Goal: Download file/media

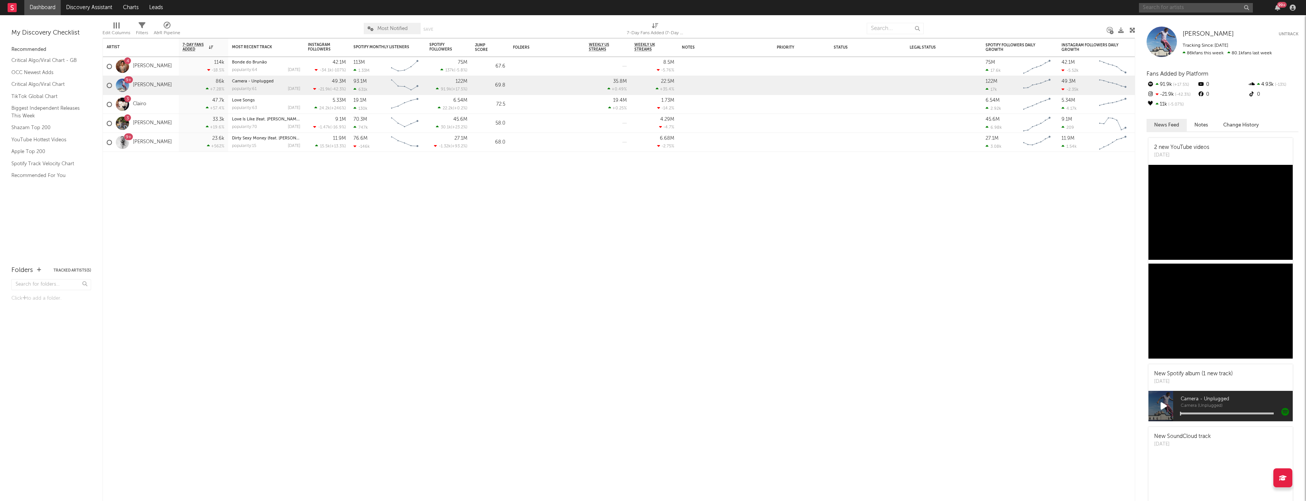
click at [1151, 5] on input "text" at bounding box center [1196, 7] width 114 height 9
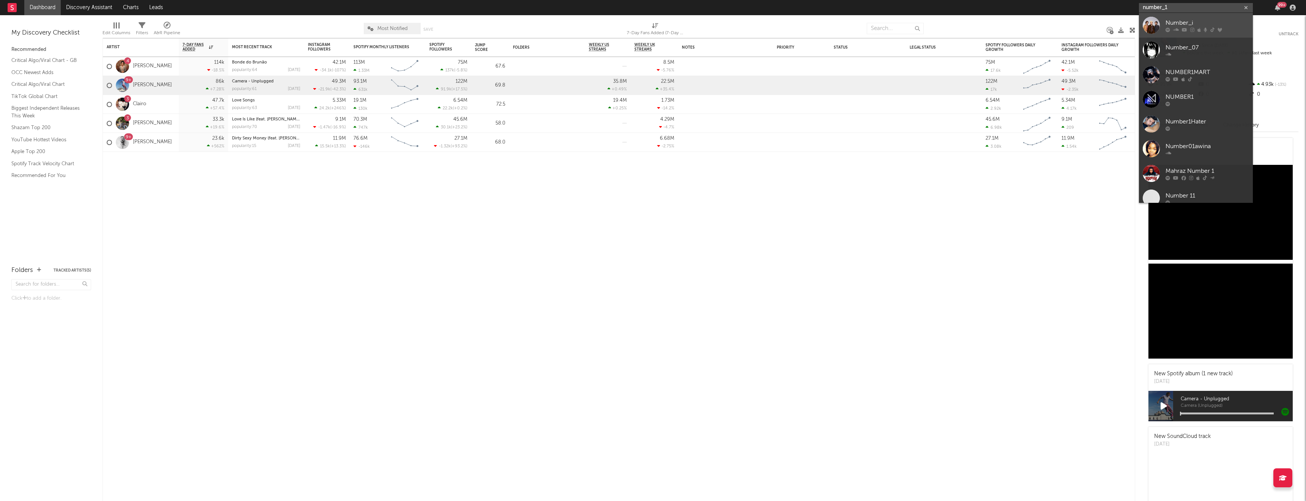
type input "number_1"
click at [1146, 33] on div at bounding box center [1151, 25] width 17 height 17
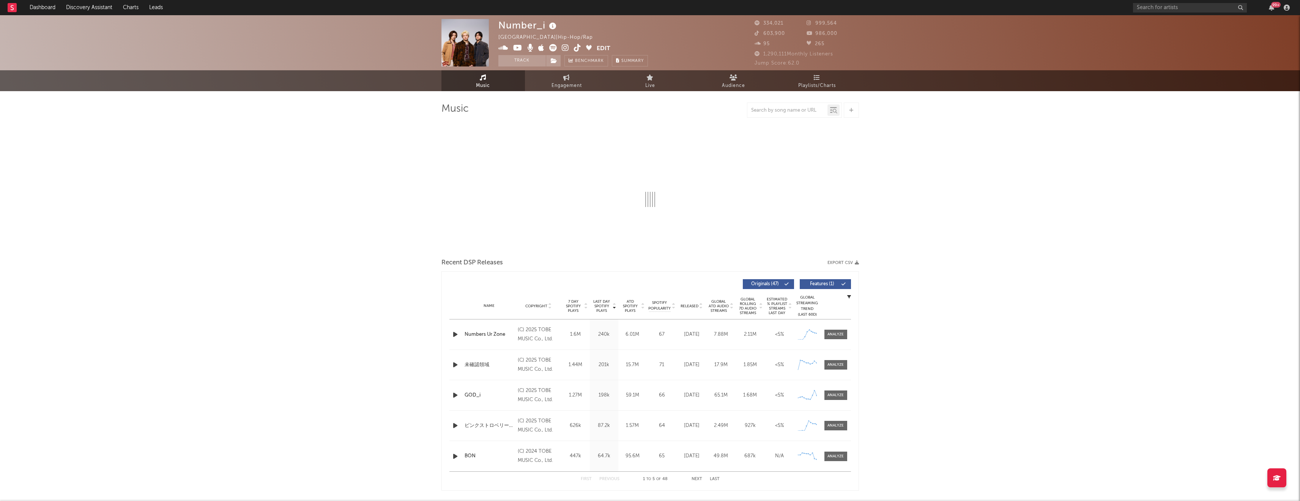
select select "6m"
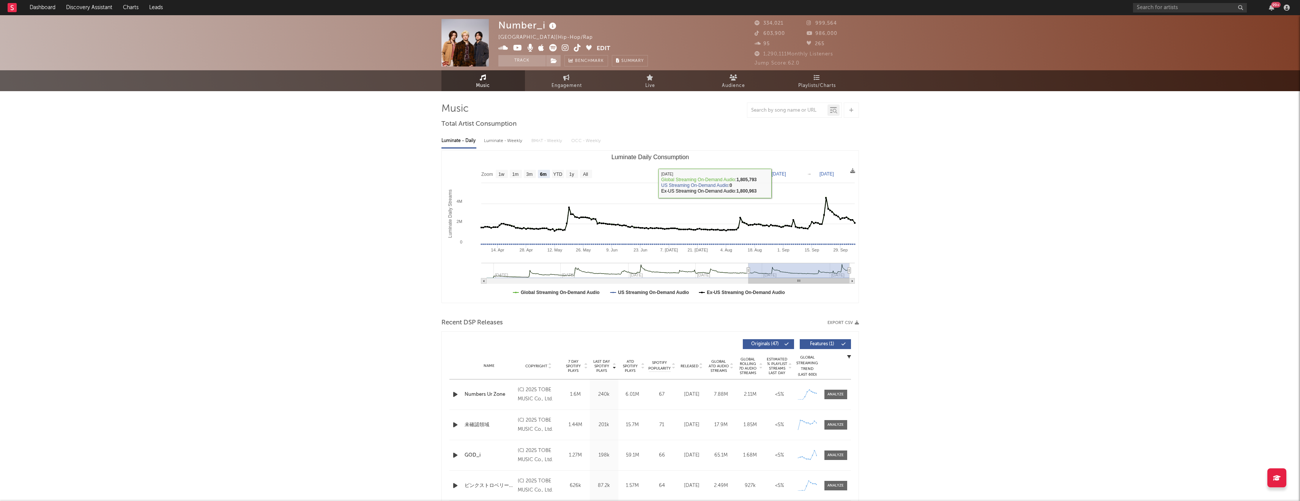
click at [794, 180] on rect "Luminate Daily Consumption" at bounding box center [650, 227] width 417 height 152
click at [786, 176] on text "[DATE]" at bounding box center [779, 173] width 14 height 5
drag, startPoint x: 947, startPoint y: 287, endPoint x: 945, endPoint y: 281, distance: 6.1
click at [786, 172] on text "[DATE]" at bounding box center [779, 173] width 14 height 5
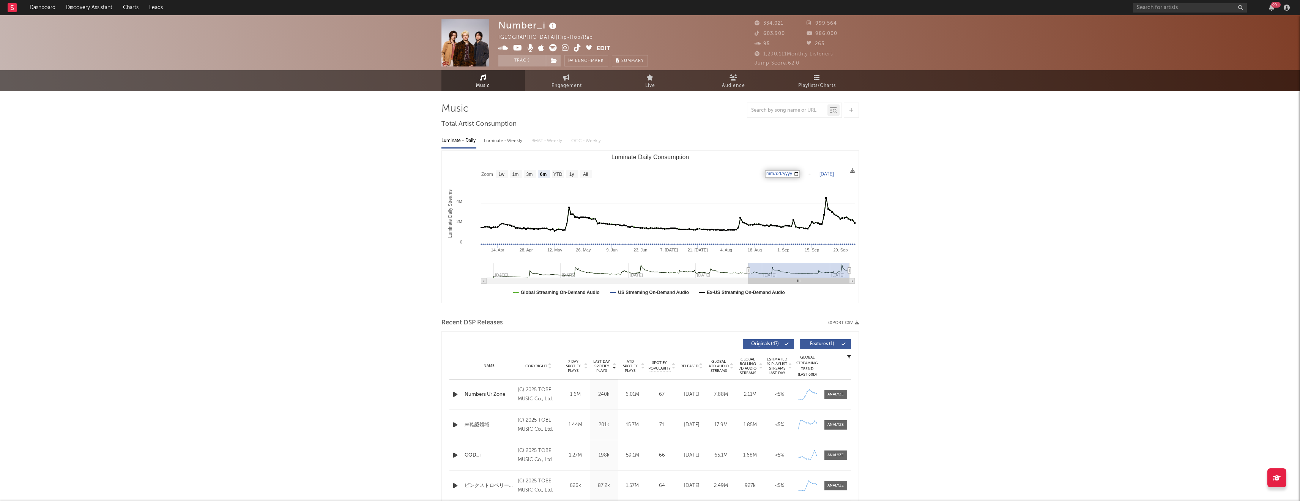
click at [783, 173] on input "[DATE]" at bounding box center [782, 174] width 35 height 8
click at [777, 174] on input "[DATE]" at bounding box center [782, 174] width 35 height 8
click at [790, 173] on input "[DATE]" at bounding box center [782, 174] width 35 height 8
type input "[DATE]"
click at [830, 173] on text "[DATE]" at bounding box center [827, 173] width 14 height 5
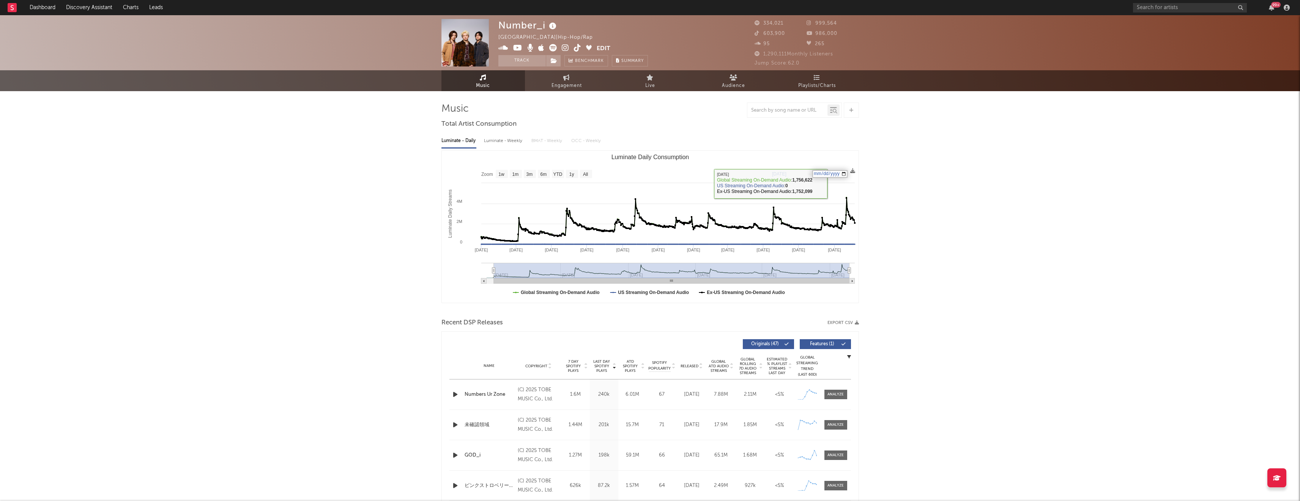
click at [827, 174] on input "[DATE]" at bounding box center [829, 174] width 35 height 8
click at [826, 174] on text "[DATE]" at bounding box center [827, 173] width 14 height 5
click at [829, 172] on input "[DATE]" at bounding box center [829, 174] width 35 height 8
type input "[DATE]"
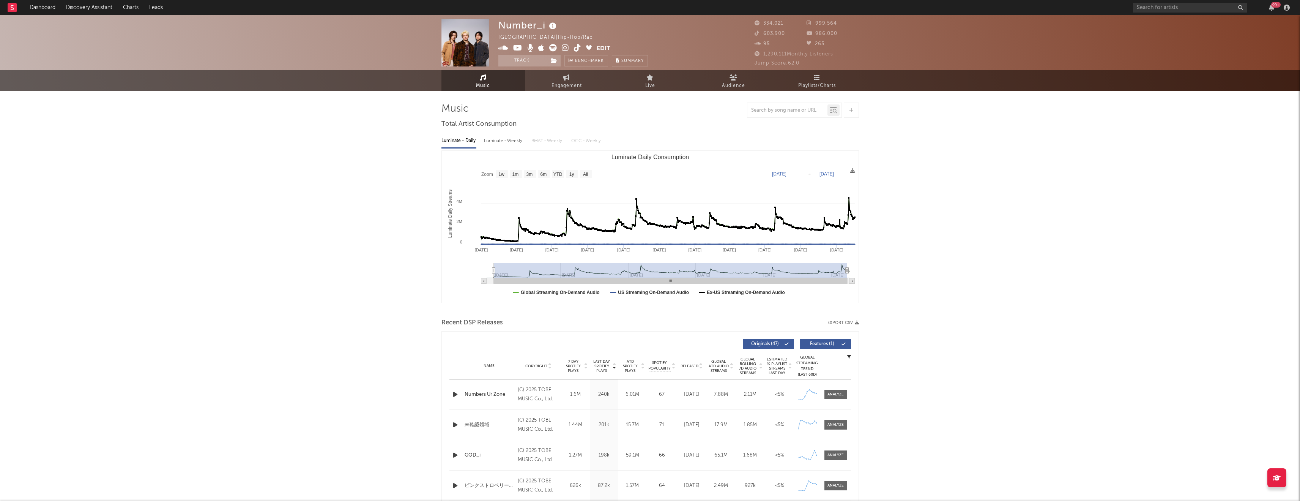
click at [853, 170] on icon at bounding box center [852, 170] width 5 height 5
click at [854, 171] on icon at bounding box center [852, 170] width 5 height 5
click at [822, 179] on span "Download as CSV" at bounding box center [818, 179] width 76 height 13
click at [839, 324] on button "Export CSV" at bounding box center [844, 322] width 32 height 5
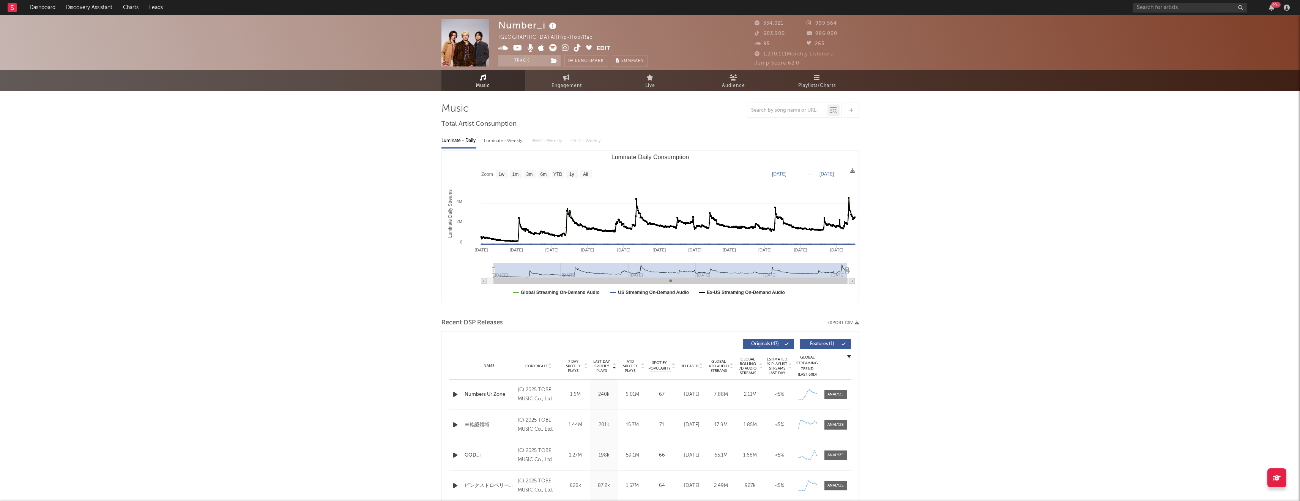
click at [854, 320] on div "Recent DSP Releases Export CSV" at bounding box center [651, 322] width 418 height 13
click at [858, 323] on icon "button" at bounding box center [857, 322] width 4 height 4
click at [854, 171] on icon at bounding box center [852, 170] width 5 height 5
